Goal: Transaction & Acquisition: Purchase product/service

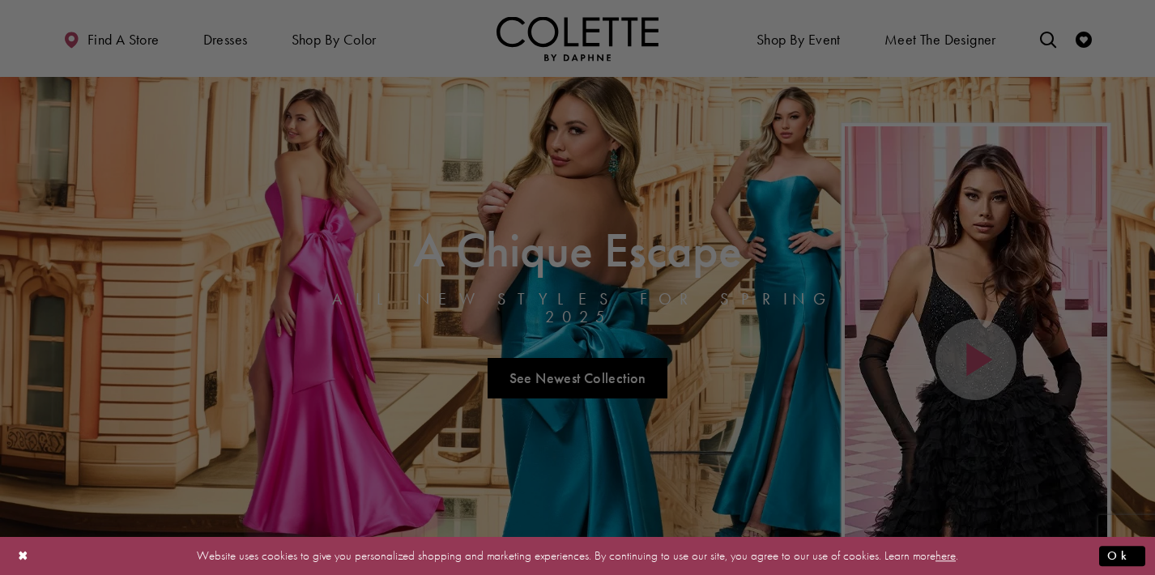
click at [564, 168] on div at bounding box center [583, 290] width 1166 height 581
click at [228, 52] on div at bounding box center [583, 290] width 1166 height 581
click at [221, 37] on div at bounding box center [583, 290] width 1166 height 581
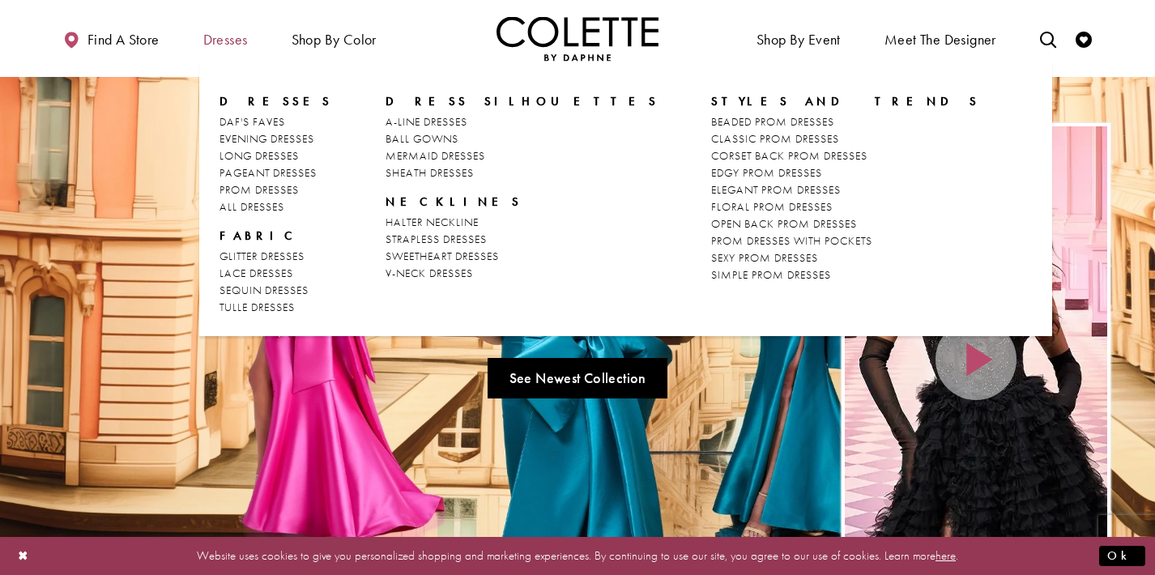
click at [224, 41] on span "Dresses" at bounding box center [225, 40] width 45 height 16
click at [262, 211] on span "ALL DRESSES" at bounding box center [251, 206] width 65 height 15
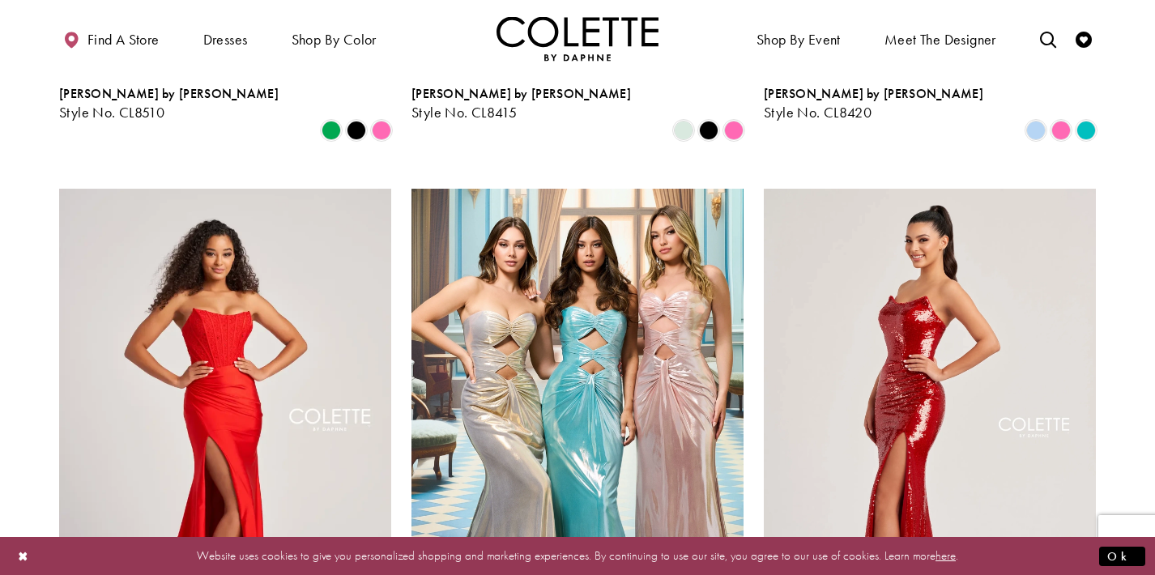
scroll to position [1419, 0]
